Goal: Task Accomplishment & Management: Use online tool/utility

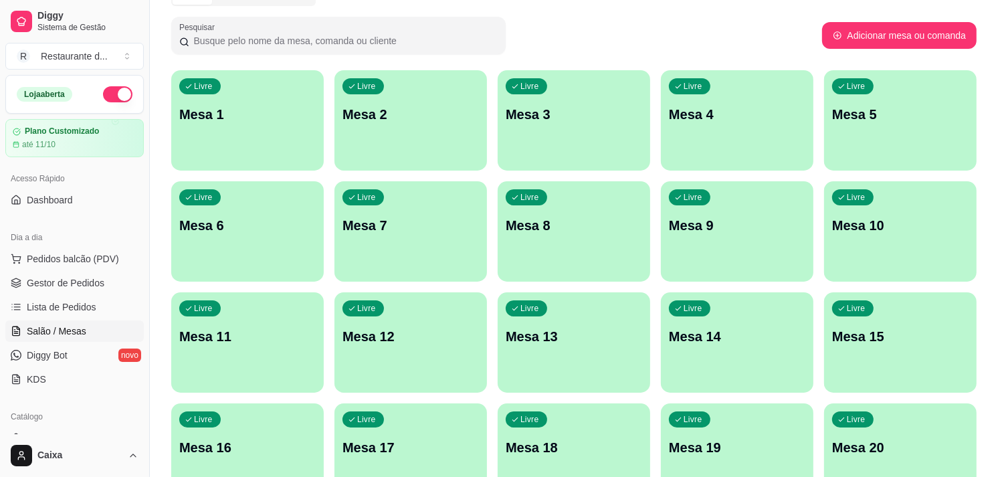
scroll to position [149, 0]
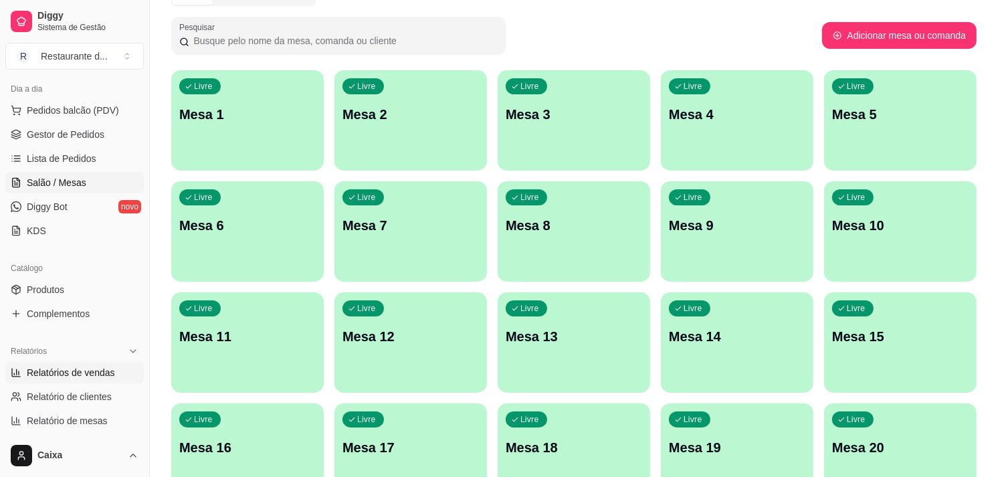
click at [98, 362] on link "Relatórios de vendas" at bounding box center [74, 372] width 138 height 21
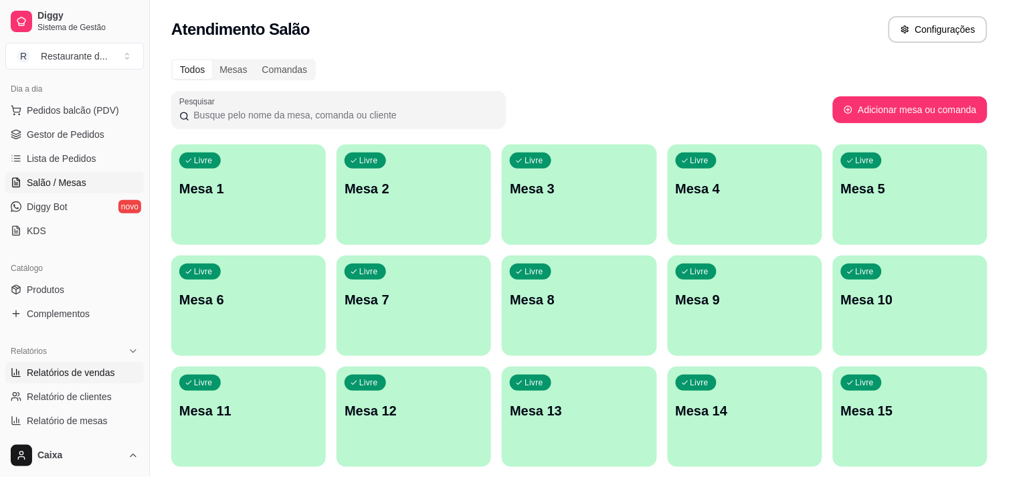
select select "ALL"
select select "0"
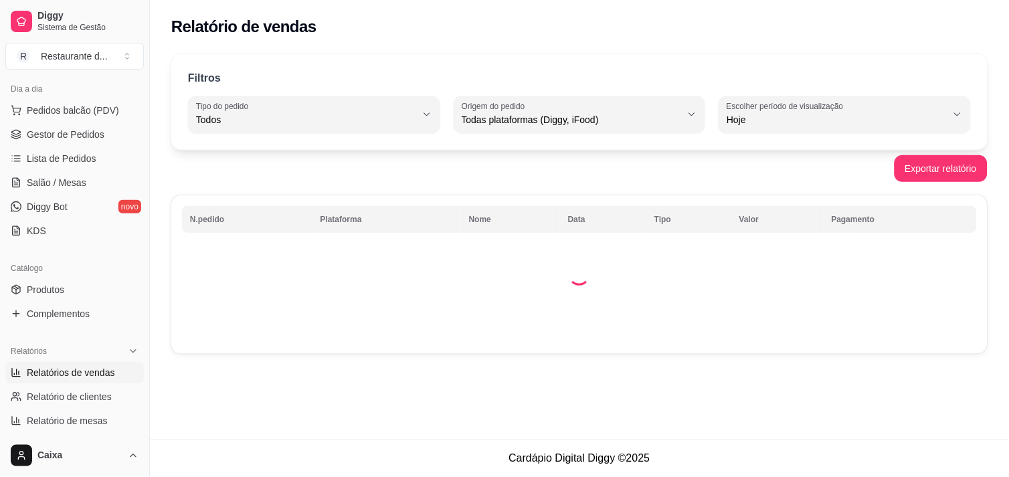
click at [98, 362] on link "Relatórios de vendas" at bounding box center [74, 372] width 138 height 21
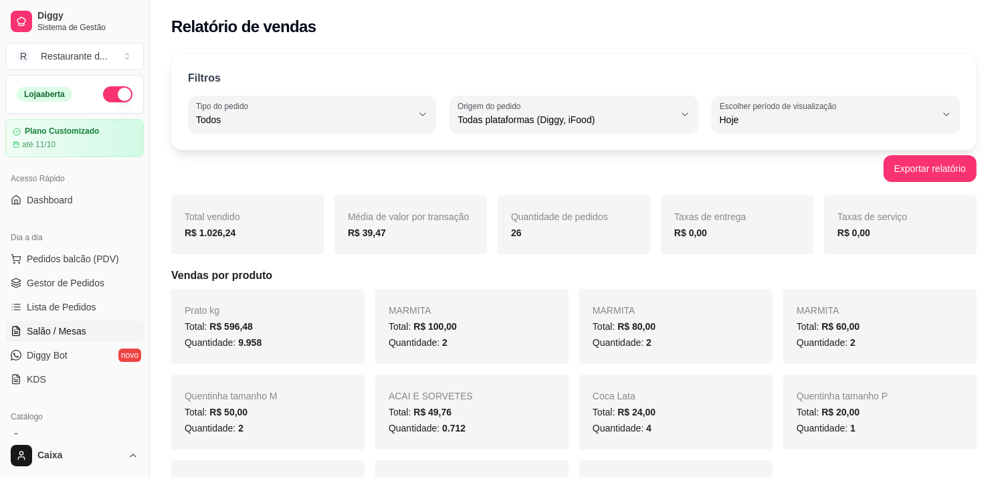
click at [74, 323] on link "Salão / Mesas" at bounding box center [74, 330] width 138 height 21
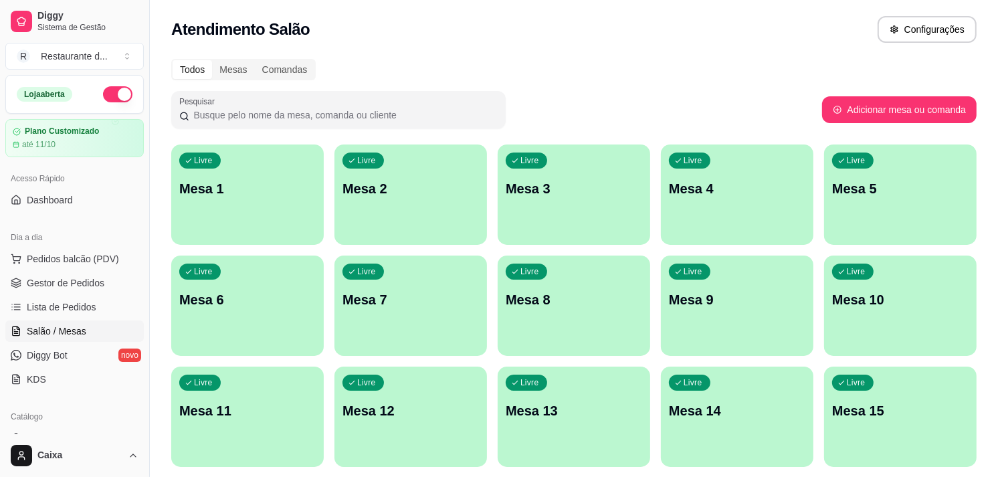
click at [224, 212] on div "Livre Mesa 1" at bounding box center [247, 187] width 153 height 84
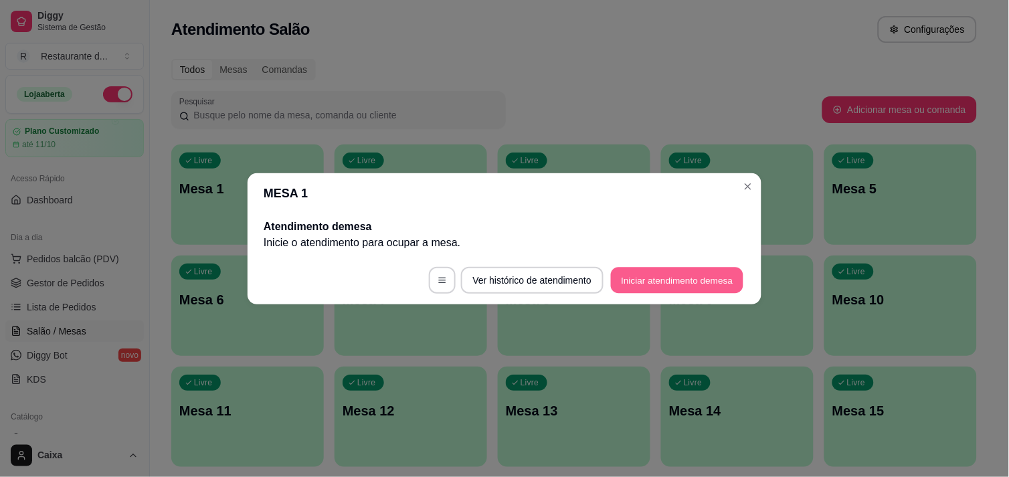
click at [672, 277] on button "Iniciar atendimento de mesa" at bounding box center [677, 280] width 132 height 26
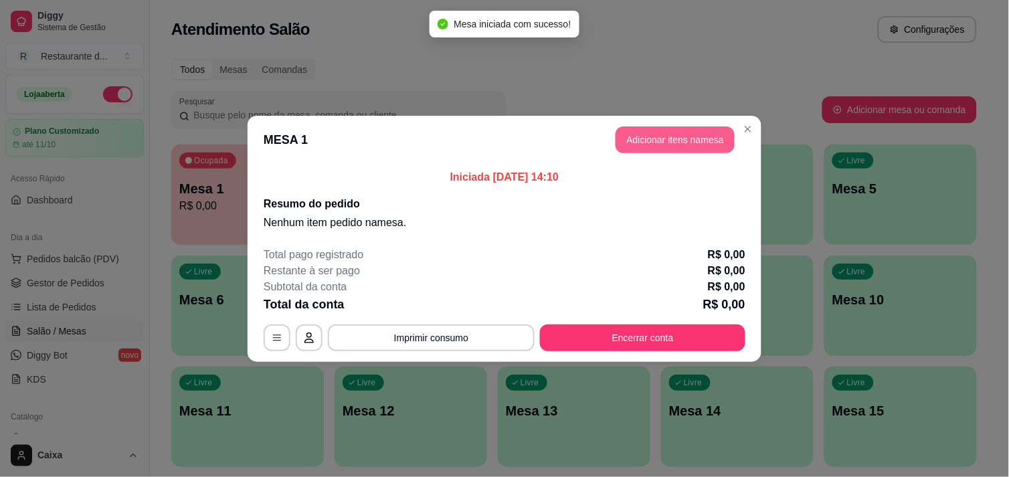
click at [670, 131] on button "Adicionar itens na mesa" at bounding box center [675, 139] width 119 height 27
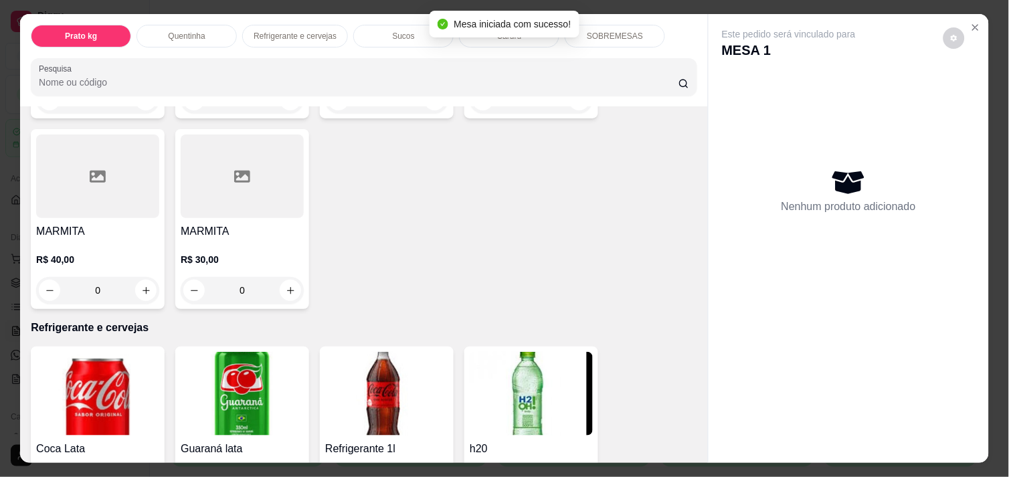
scroll to position [297, 0]
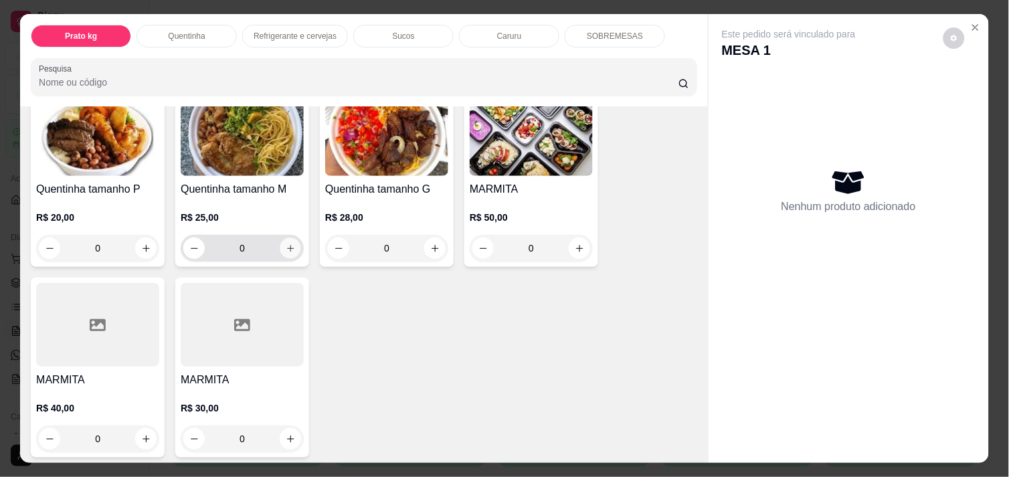
click at [292, 244] on button "increase-product-quantity" at bounding box center [290, 248] width 21 height 21
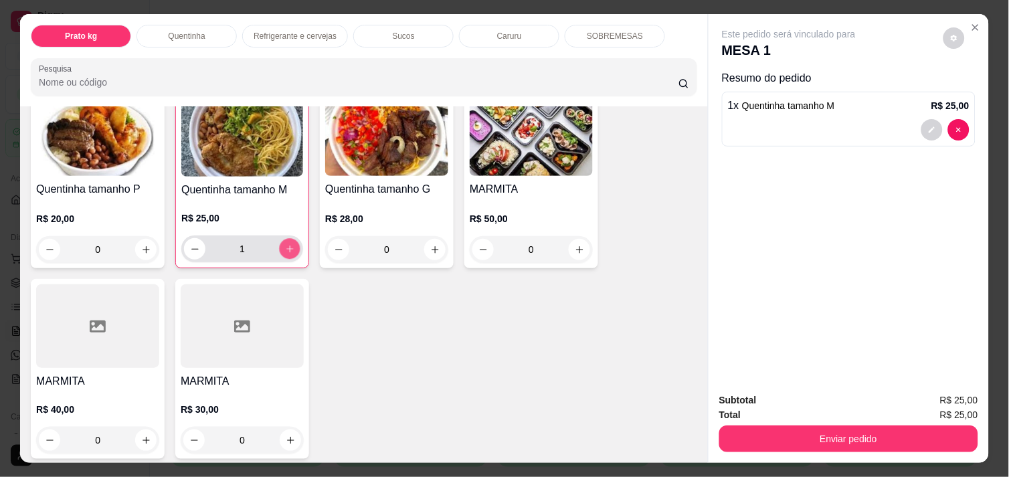
click at [292, 244] on button "increase-product-quantity" at bounding box center [290, 249] width 21 height 21
click at [291, 244] on button "increase-product-quantity" at bounding box center [289, 248] width 21 height 21
click at [290, 244] on button "increase-product-quantity" at bounding box center [290, 249] width 21 height 21
click at [288, 244] on icon "increase-product-quantity" at bounding box center [290, 249] width 10 height 10
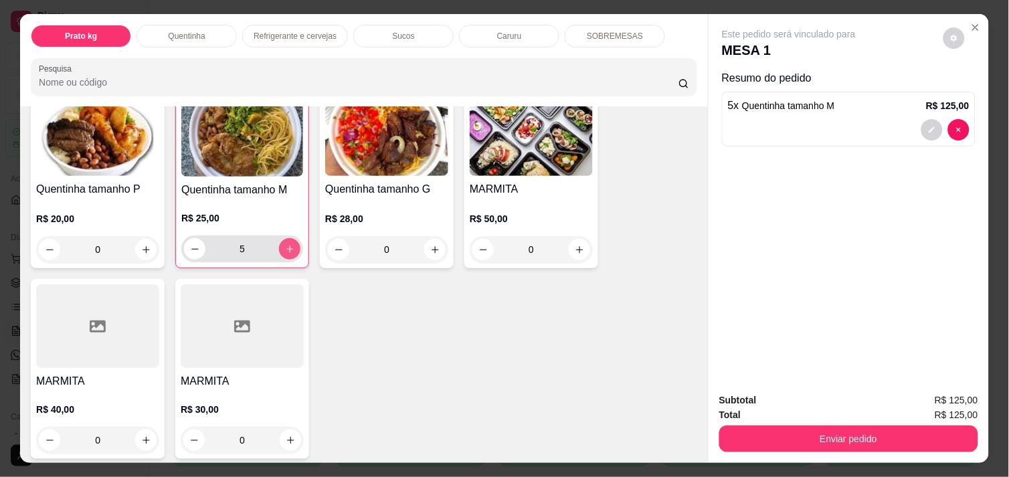
type input "6"
click at [145, 248] on icon "increase-product-quantity" at bounding box center [146, 250] width 10 height 10
type input "1"
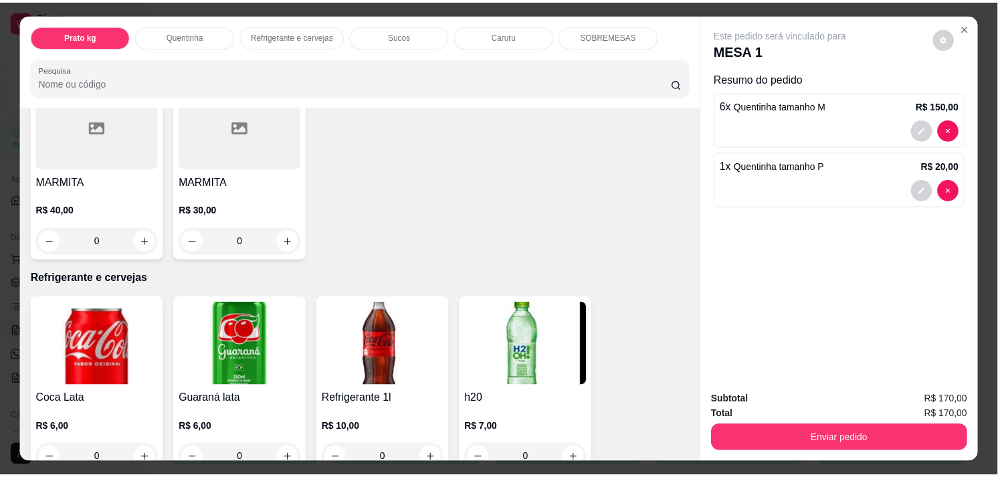
scroll to position [595, 0]
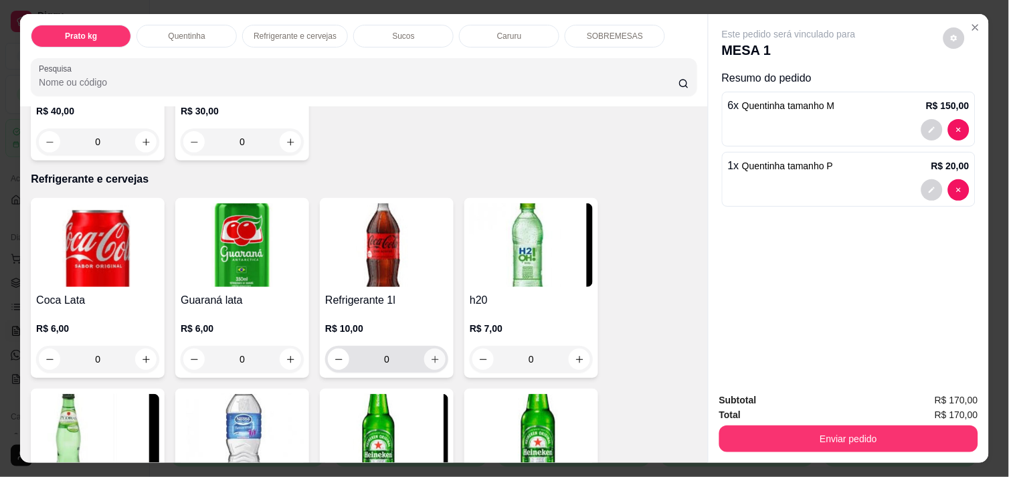
click at [424, 353] on button "increase-product-quantity" at bounding box center [434, 359] width 21 height 21
type input "1"
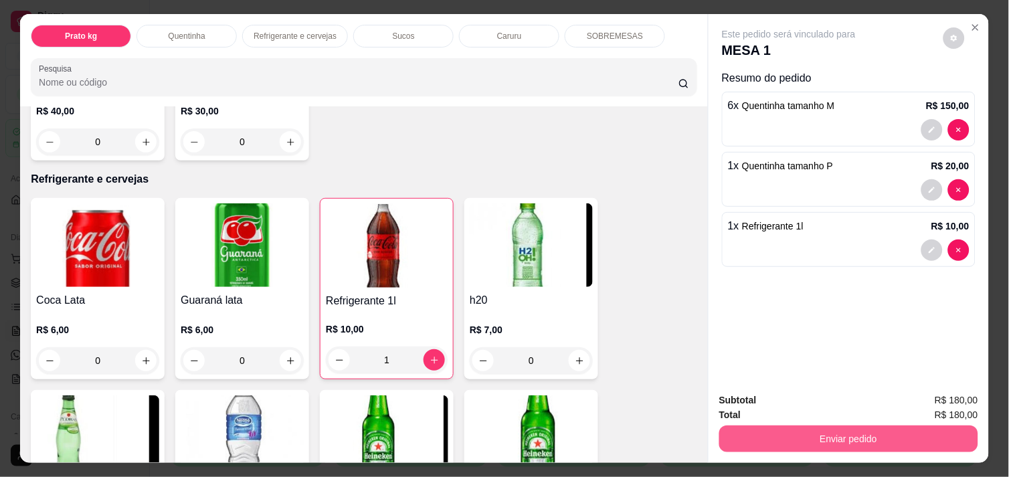
click at [761, 440] on button "Enviar pedido" at bounding box center [848, 439] width 259 height 27
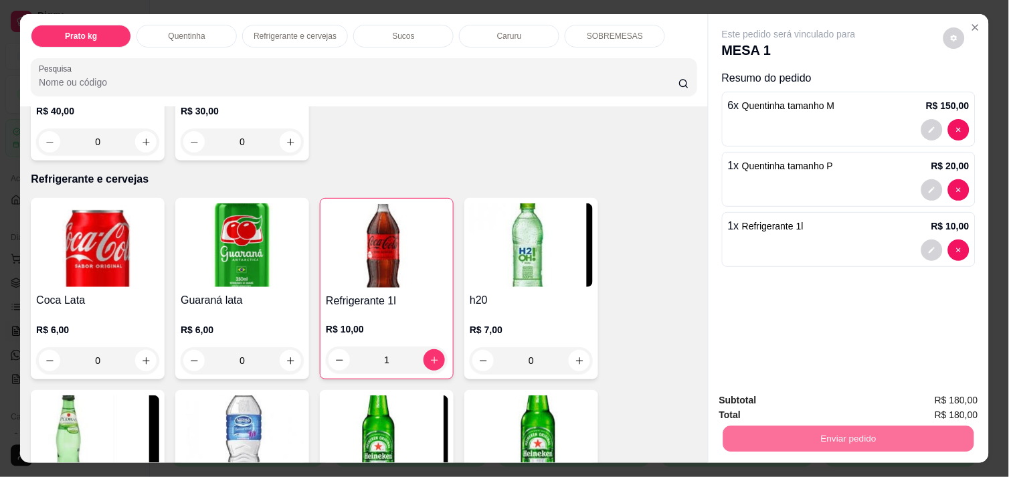
click at [937, 395] on button "Enviar pedido" at bounding box center [944, 400] width 74 height 25
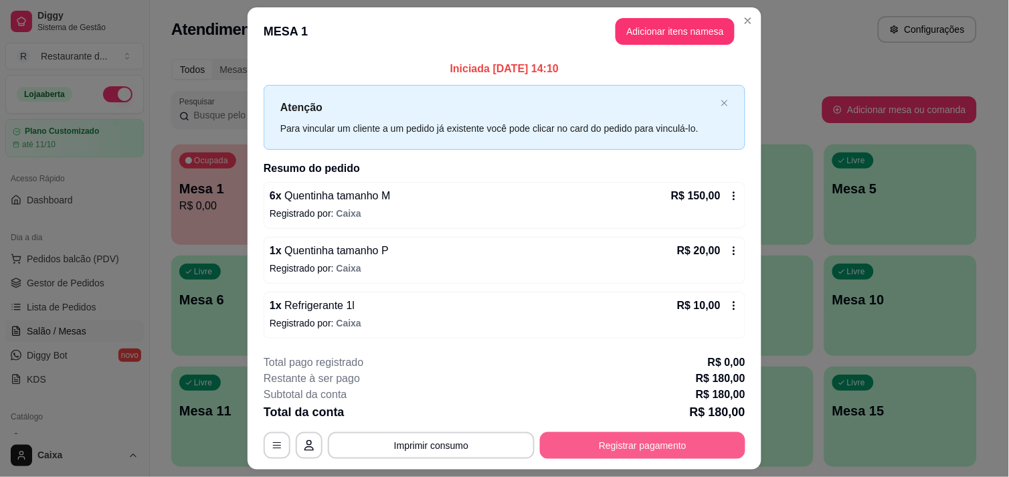
click at [680, 442] on button "Registrar pagamento" at bounding box center [642, 445] width 205 height 27
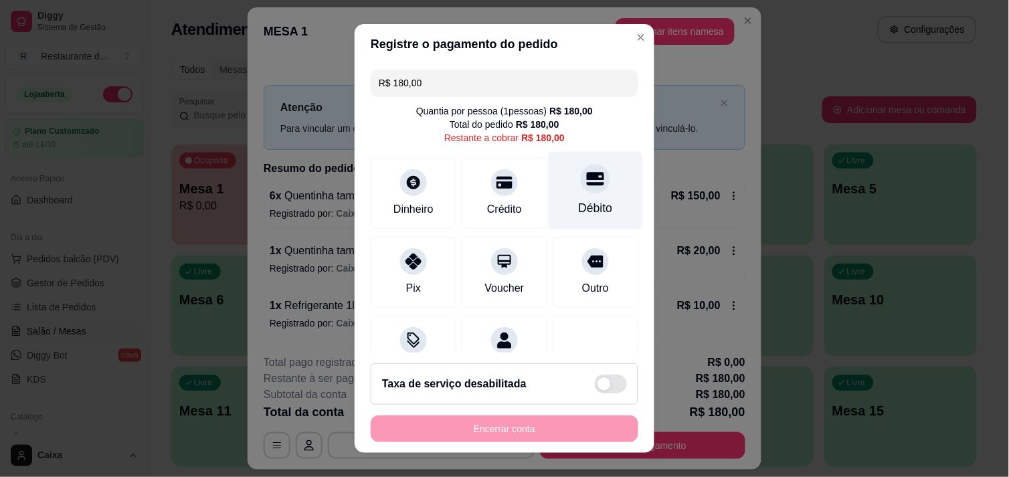
click at [570, 199] on div "Débito" at bounding box center [596, 190] width 94 height 78
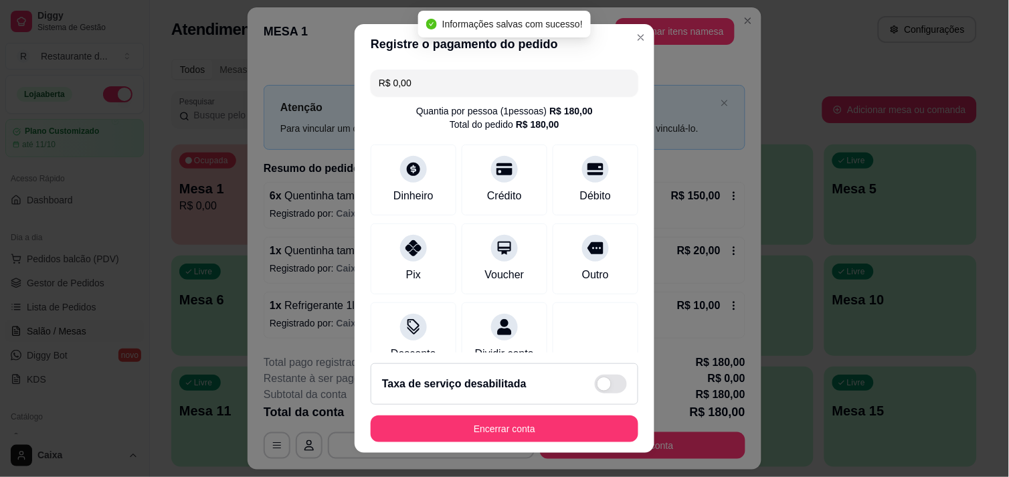
type input "R$ 0,00"
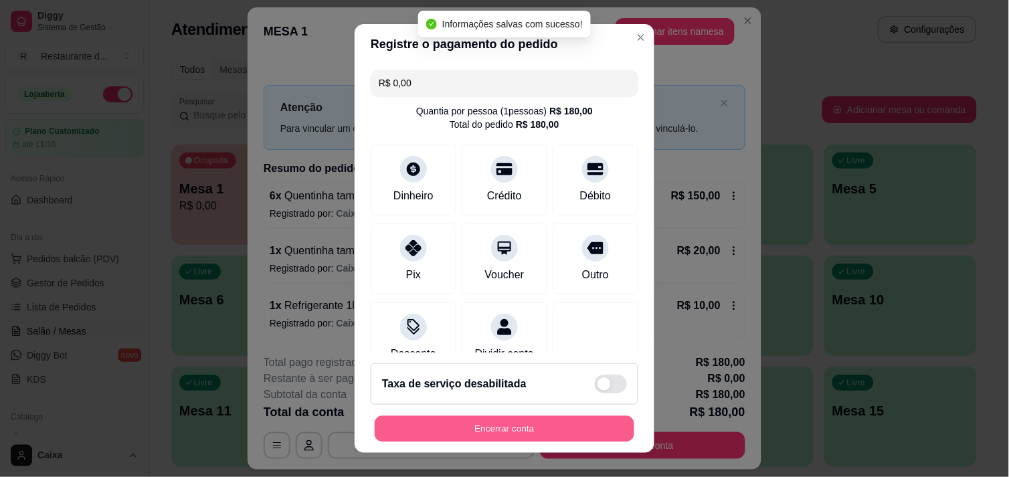
click at [606, 427] on button "Encerrar conta" at bounding box center [505, 429] width 260 height 26
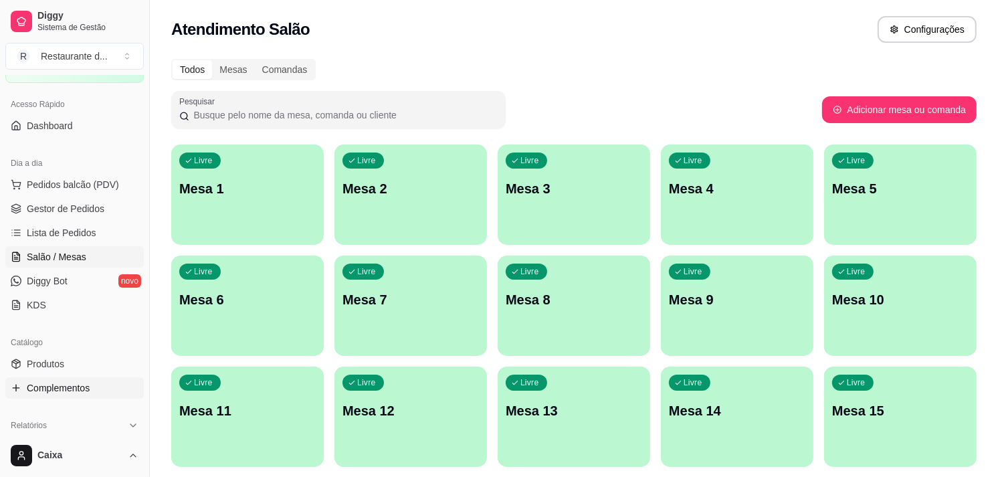
scroll to position [149, 0]
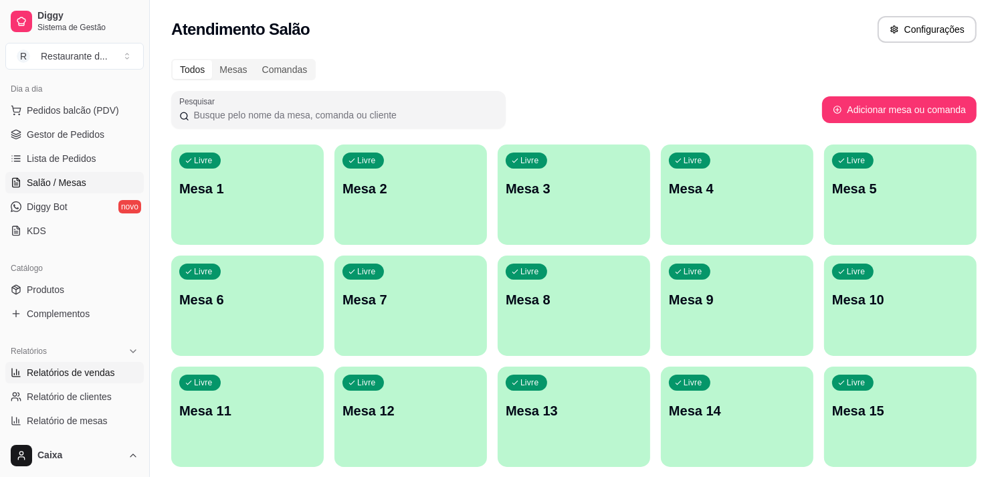
click at [121, 368] on link "Relatórios de vendas" at bounding box center [74, 372] width 138 height 21
select select "ALL"
select select "0"
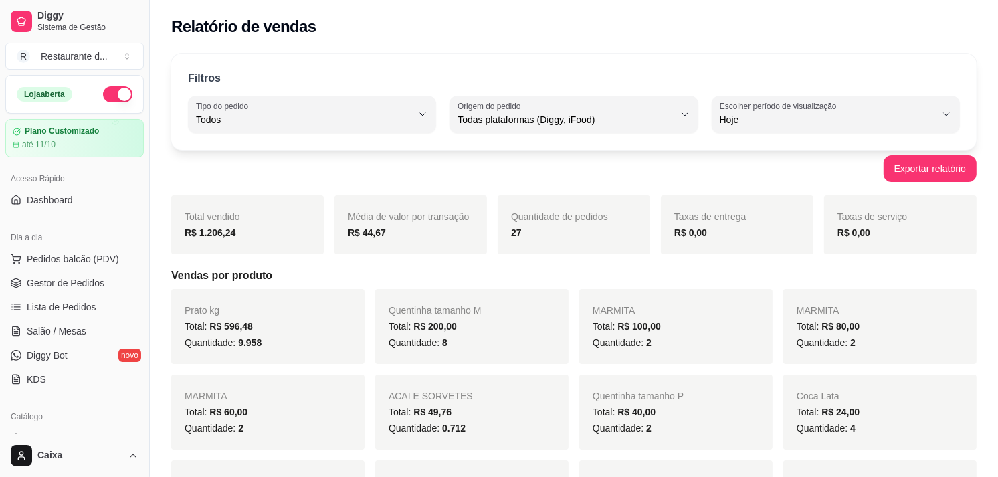
click at [103, 90] on button "button" at bounding box center [117, 94] width 29 height 16
